Goal: Information Seeking & Learning: Compare options

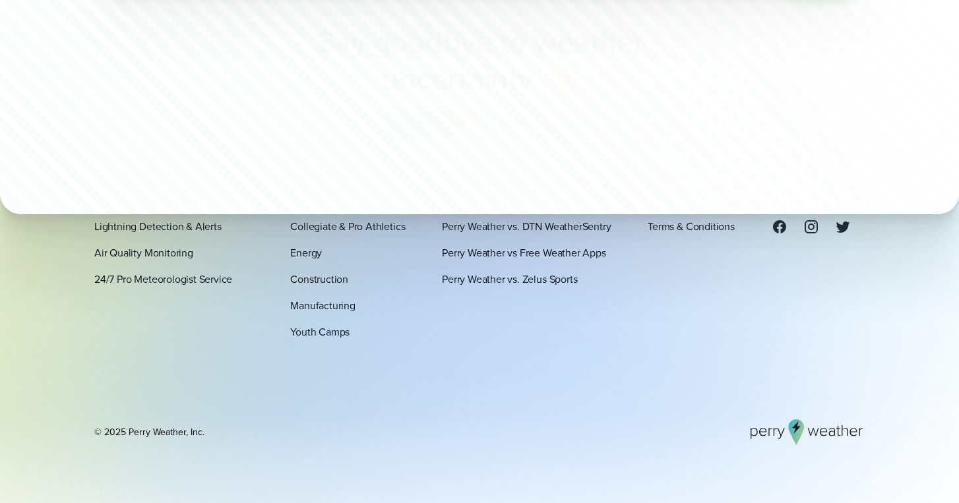
scroll to position [4588, 0]
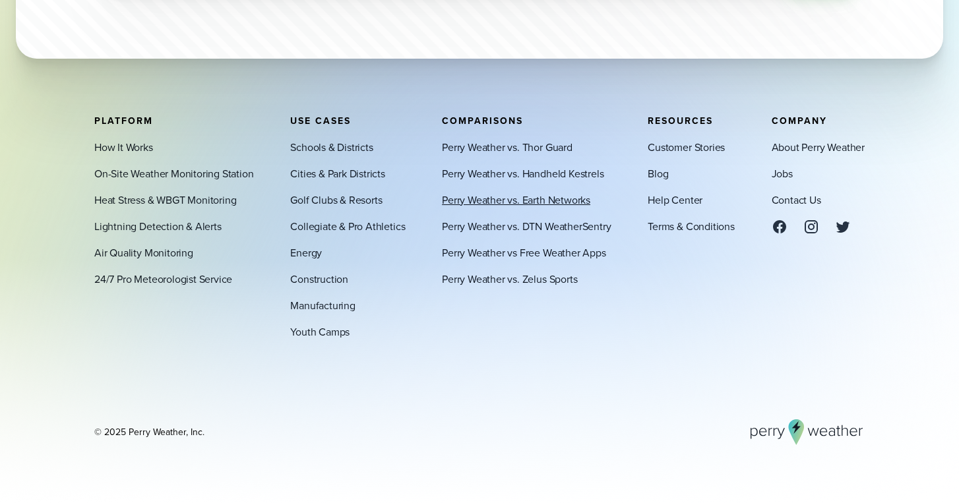
click at [530, 204] on link "Perry Weather vs. Earth Networks" at bounding box center [516, 200] width 148 height 16
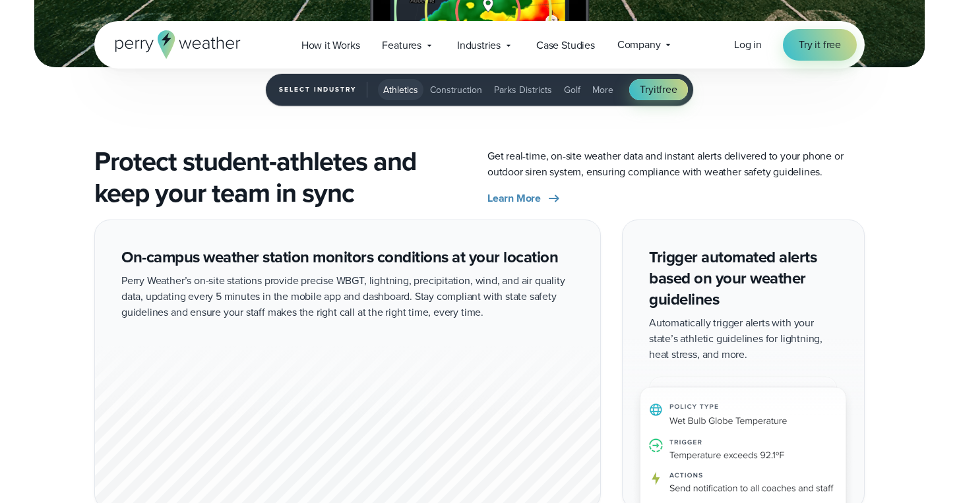
scroll to position [1454, 0]
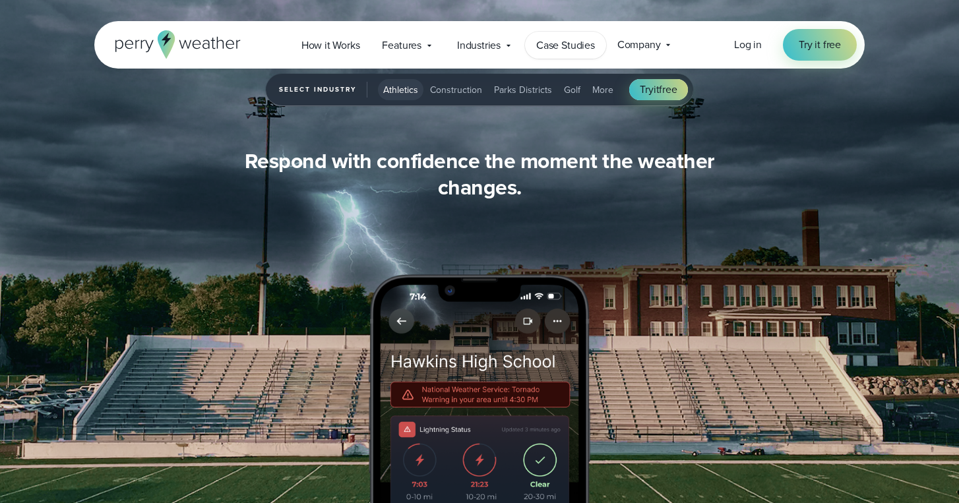
click at [538, 40] on span "Case Studies" at bounding box center [565, 46] width 59 height 16
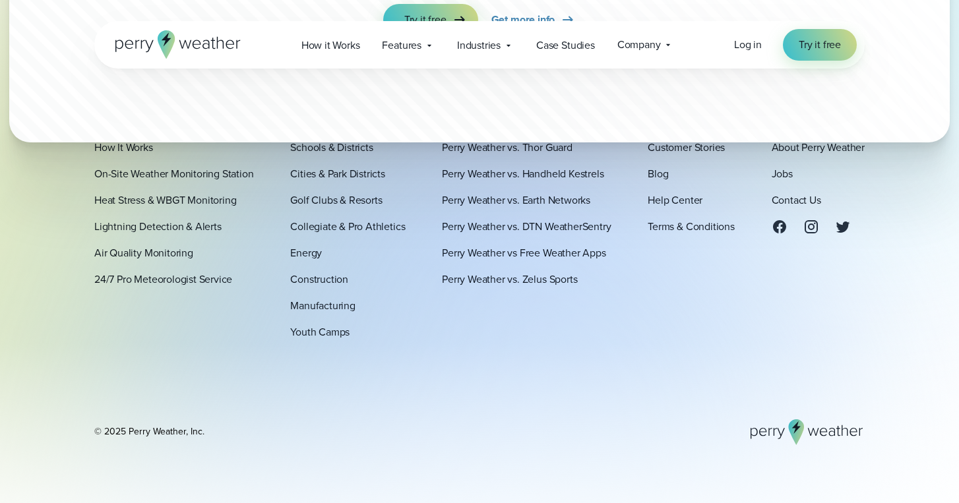
scroll to position [4607, 0]
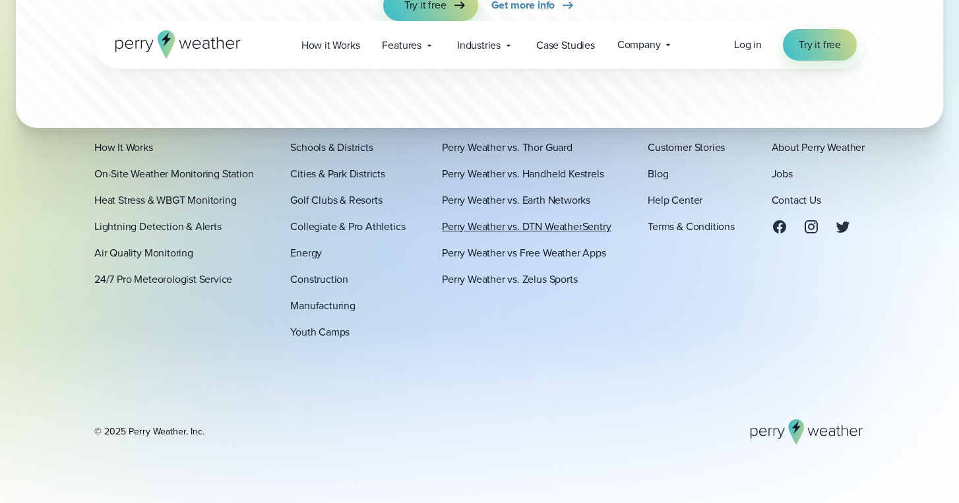
click at [548, 230] on link "Perry Weather vs. DTN WeatherSentry" at bounding box center [526, 226] width 169 height 16
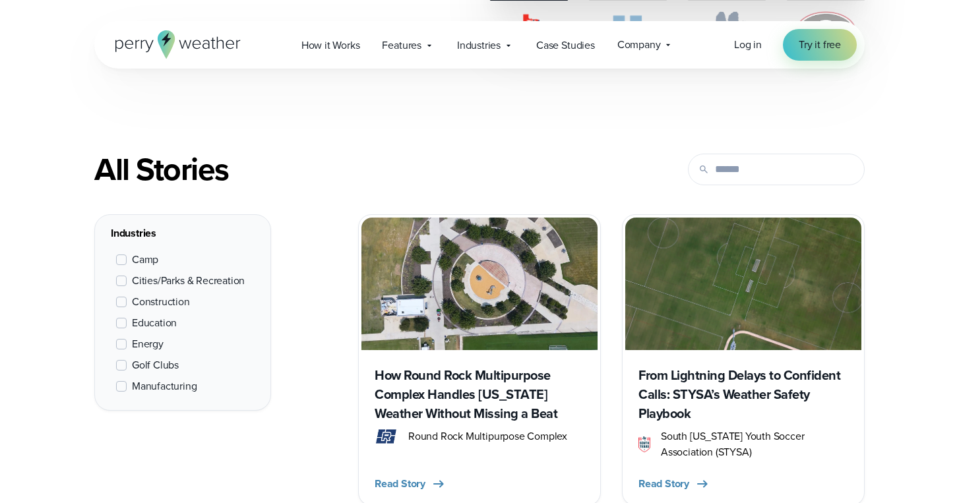
scroll to position [483, 0]
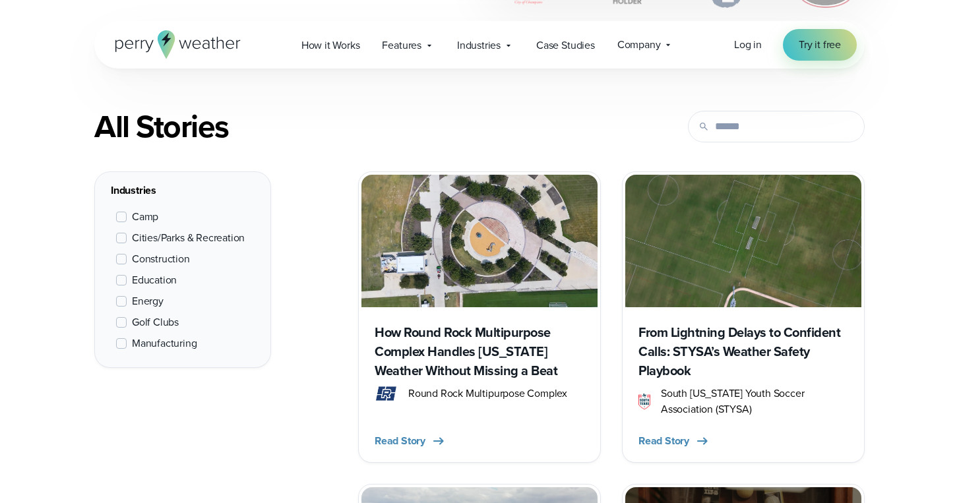
click at [117, 279] on span at bounding box center [121, 280] width 11 height 11
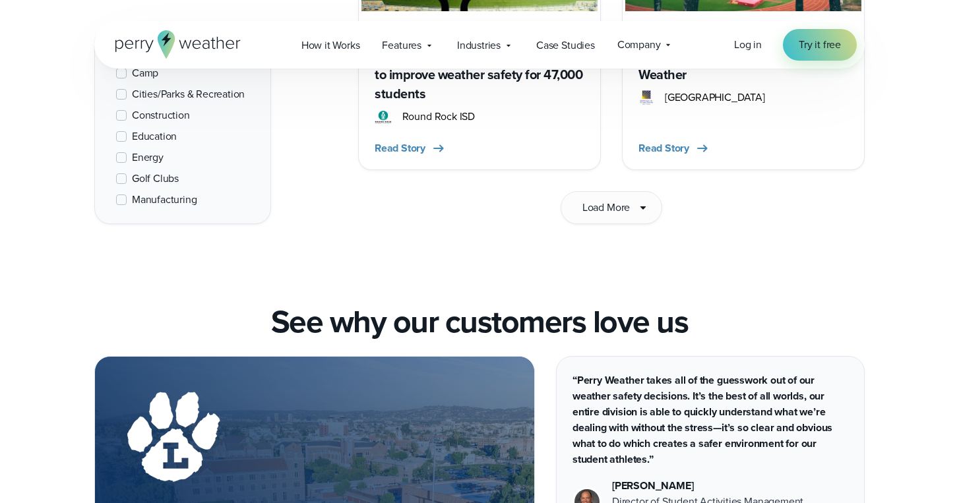
scroll to position [2295, 0]
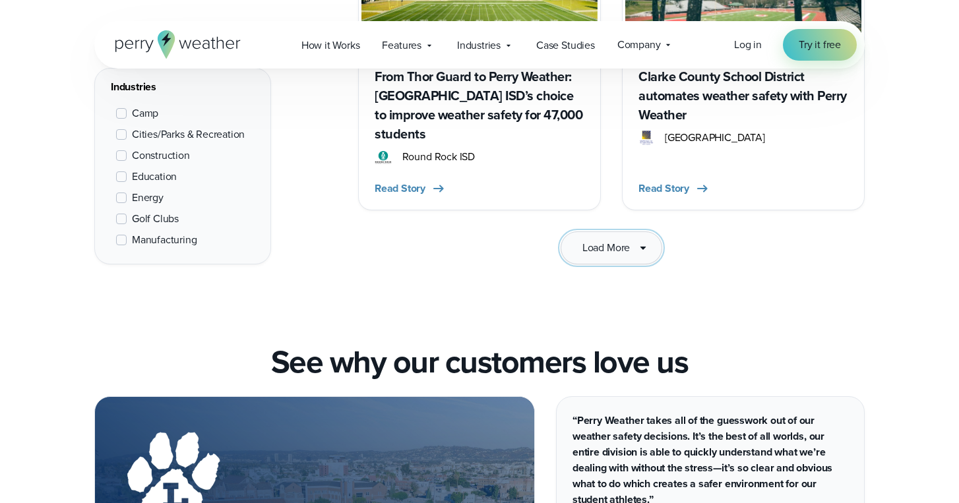
click at [608, 240] on span "Load More" at bounding box center [607, 248] width 48 height 16
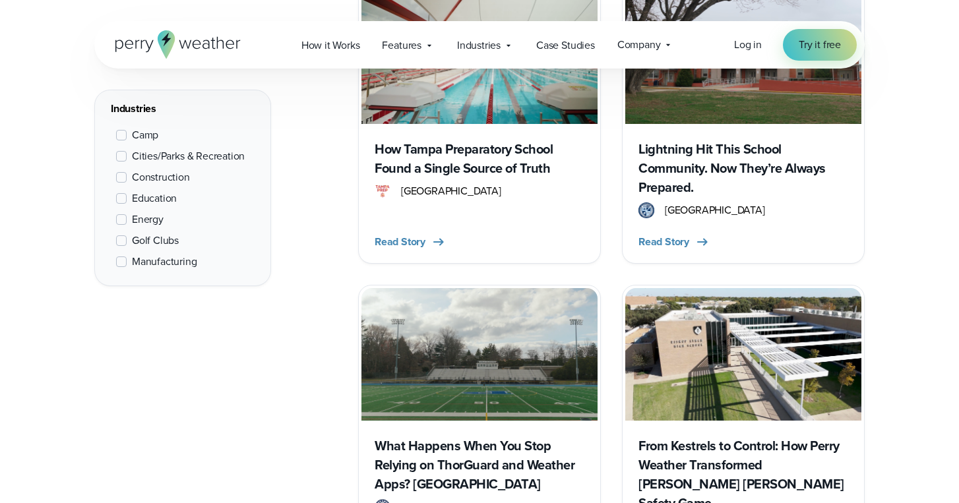
scroll to position [862, 0]
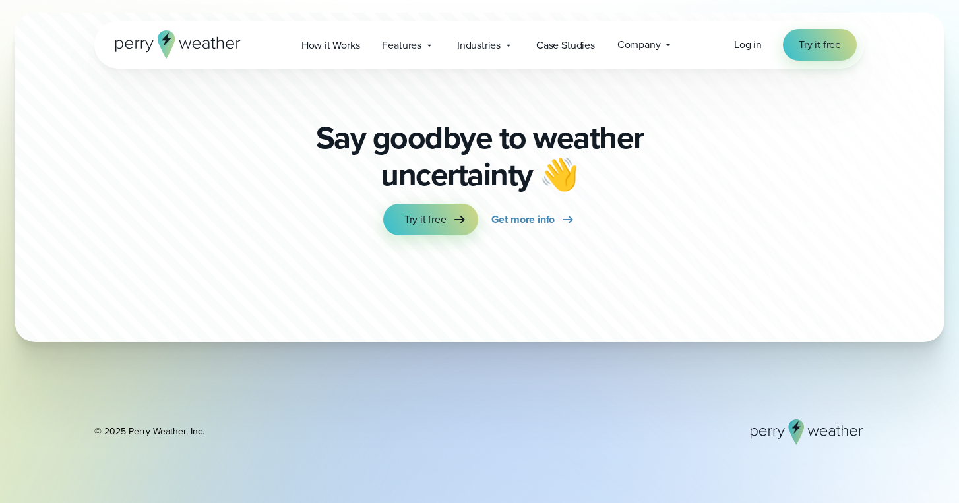
scroll to position [5303, 0]
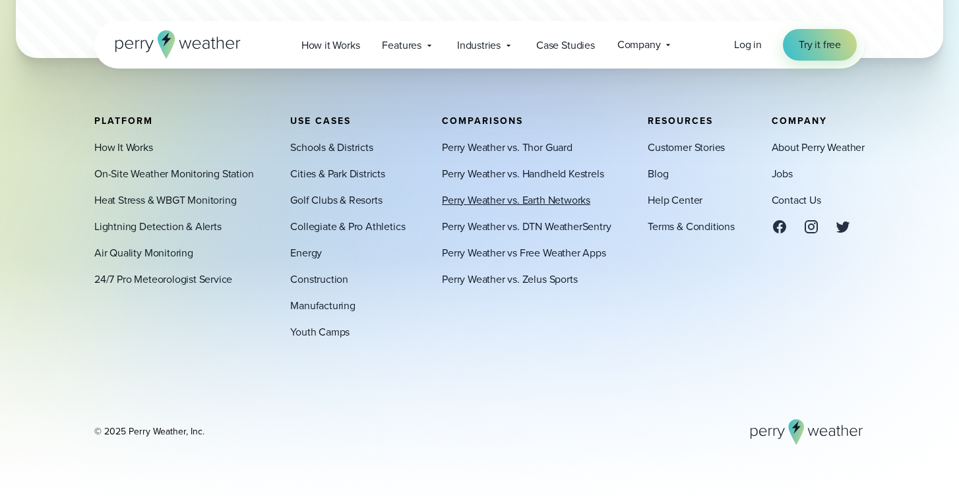
click at [531, 203] on link "Perry Weather vs. Earth Networks" at bounding box center [516, 200] width 148 height 16
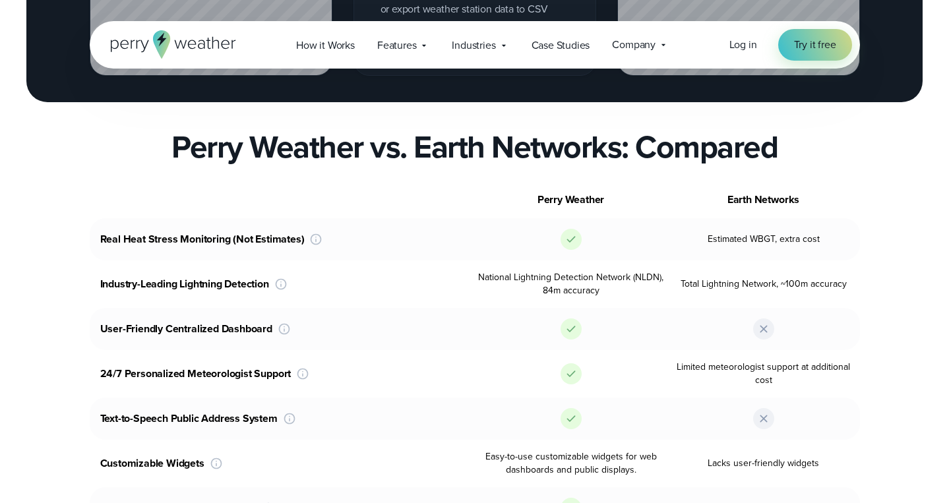
scroll to position [2036, 0]
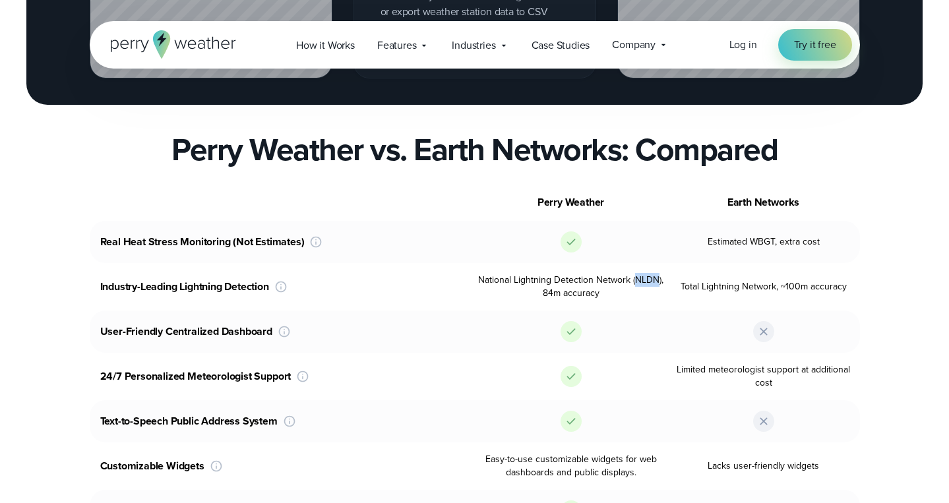
drag, startPoint x: 658, startPoint y: 215, endPoint x: 635, endPoint y: 218, distance: 23.3
click at [635, 274] on span "National Lightning Detection Network (NLDN), 84m accuracy" at bounding box center [571, 287] width 193 height 26
click at [678, 280] on span "Total Lightning Network, ~100m accuracy" at bounding box center [764, 286] width 193 height 13
drag, startPoint x: 705, startPoint y: 181, endPoint x: 828, endPoint y: 183, distance: 123.4
click at [828, 236] on span "Estimated WBGT, extra cost" at bounding box center [764, 242] width 193 height 13
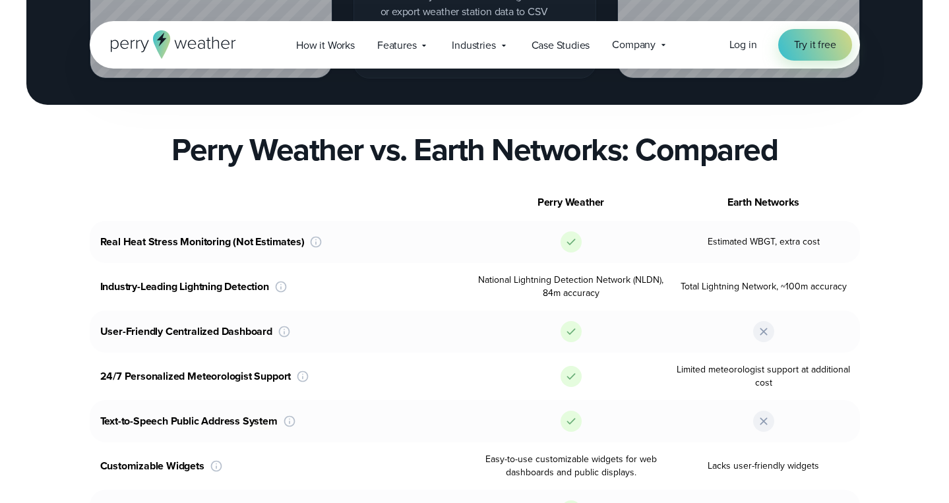
click at [876, 289] on div "Perry Weather Earth Networks Real Heat Stress Monitoring (Not Estimates) Perry …" at bounding box center [474, 419] width 949 height 470
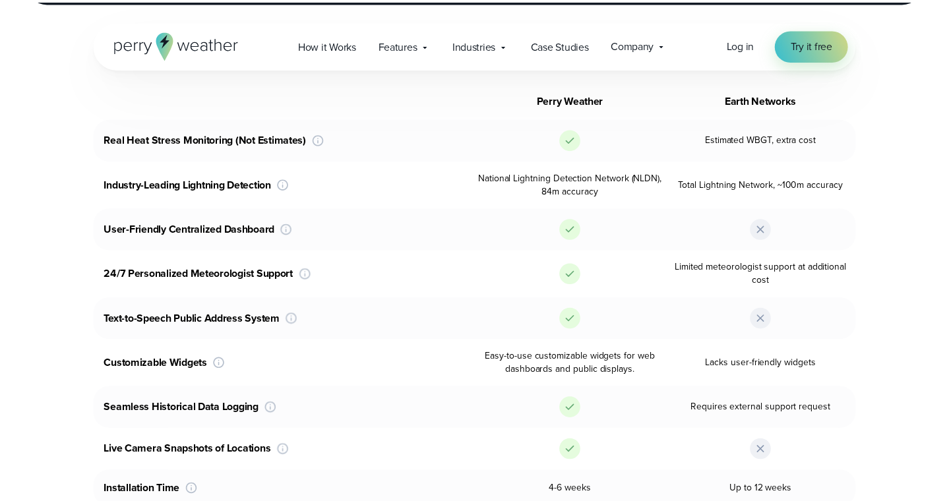
scroll to position [2125, 0]
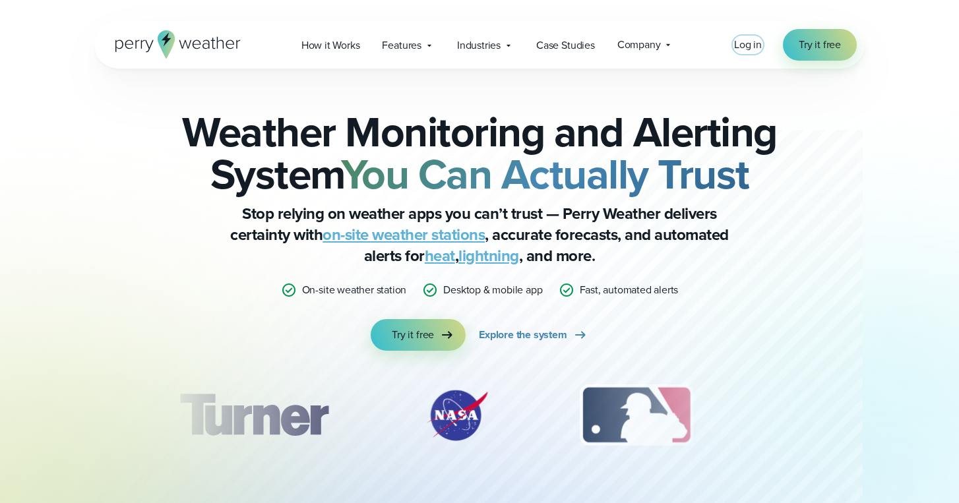
click at [744, 46] on span "Log in" at bounding box center [748, 44] width 28 height 15
